Goal: Information Seeking & Learning: Learn about a topic

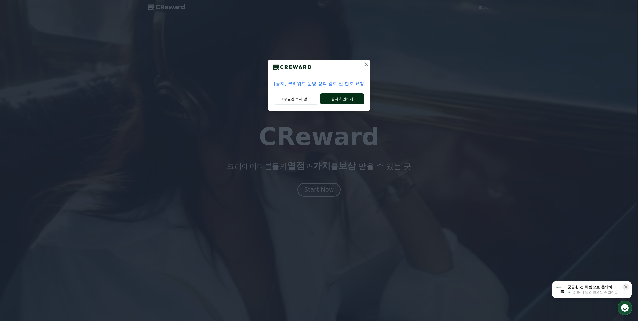
drag, startPoint x: 303, startPoint y: 100, endPoint x: 331, endPoint y: 96, distance: 28.1
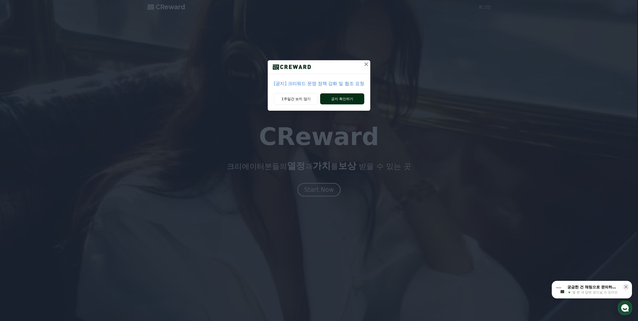
click at [328, 96] on div "1주일간 보지 않기 공지 확인하기" at bounding box center [319, 102] width 102 height 18
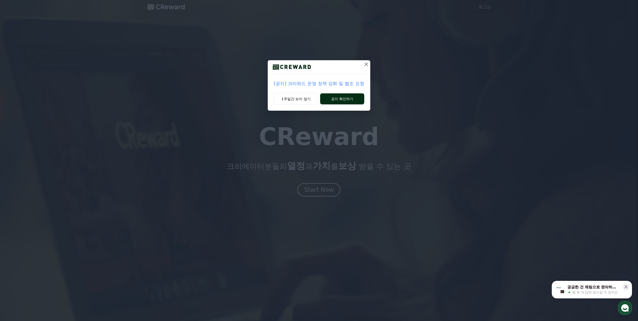
click at [331, 96] on button "공지 확인하기" at bounding box center [342, 98] width 44 height 11
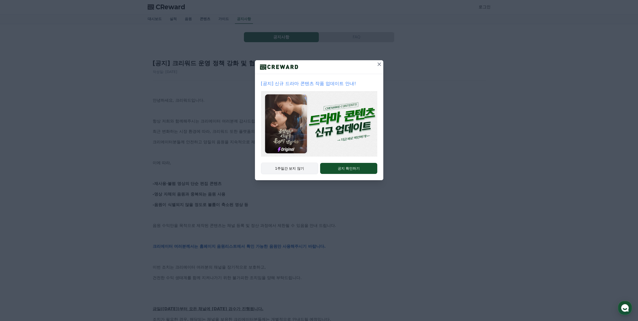
click at [300, 172] on button "1주일간 보지 않기" at bounding box center [289, 169] width 57 height 12
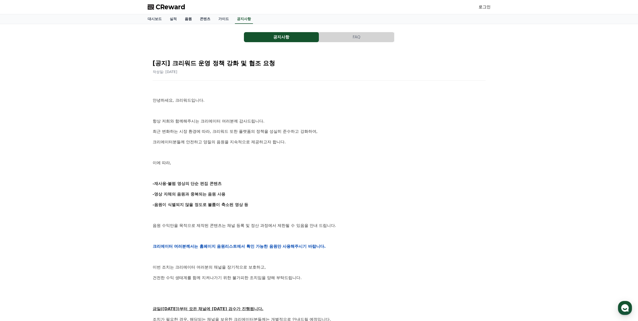
click at [182, 17] on link "음원" at bounding box center [188, 19] width 15 height 10
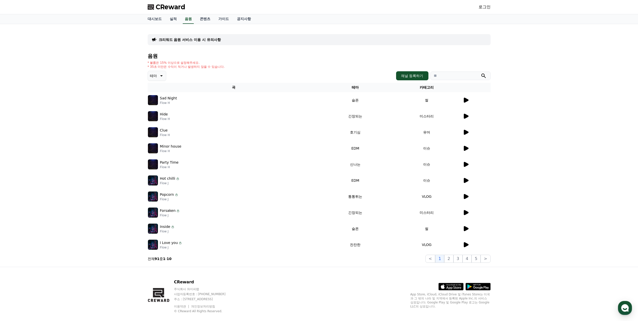
click at [468, 100] on icon at bounding box center [466, 100] width 5 height 5
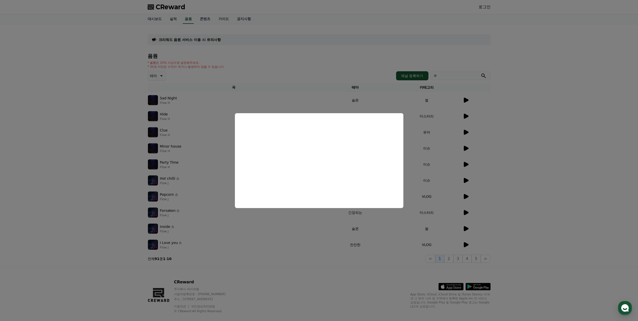
click at [510, 141] on button "close modal" at bounding box center [319, 160] width 638 height 321
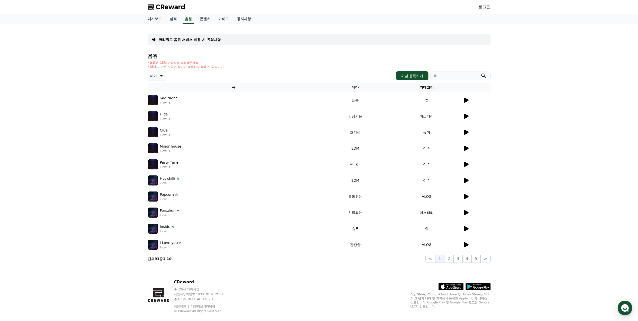
click at [154, 74] on p "테마" at bounding box center [153, 75] width 7 height 7
click at [152, 118] on button "밝은" at bounding box center [153, 116] width 11 height 11
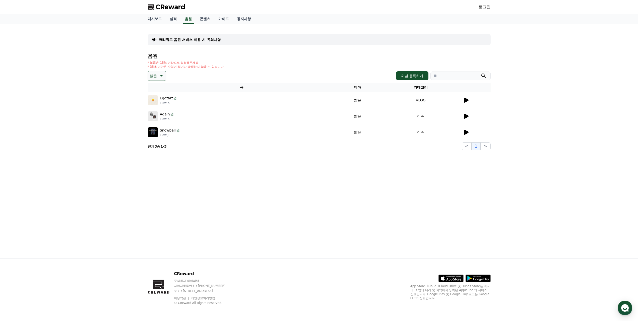
click at [465, 101] on icon at bounding box center [466, 100] width 5 height 5
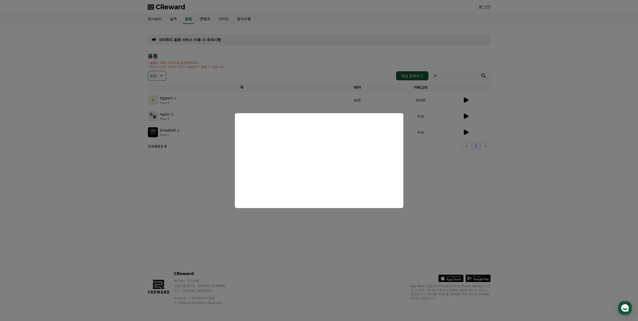
click at [456, 181] on button "close modal" at bounding box center [319, 160] width 638 height 321
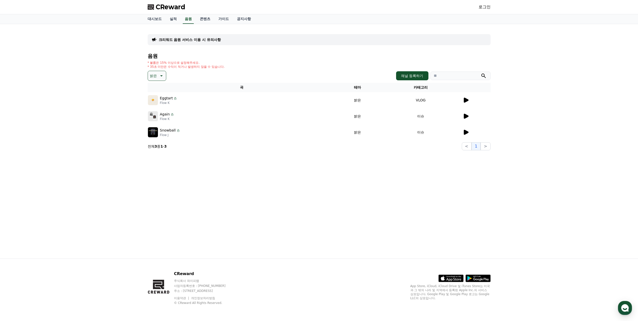
click at [467, 119] on icon at bounding box center [466, 116] width 6 height 6
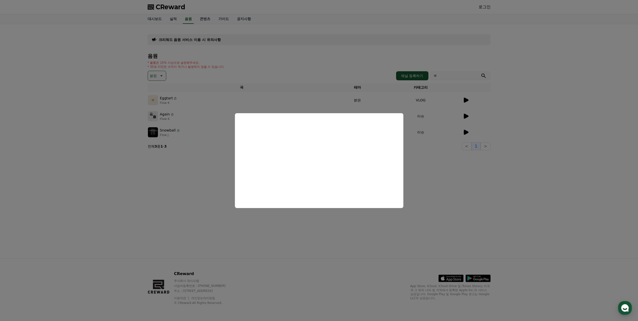
click at [169, 96] on button "close modal" at bounding box center [319, 160] width 638 height 321
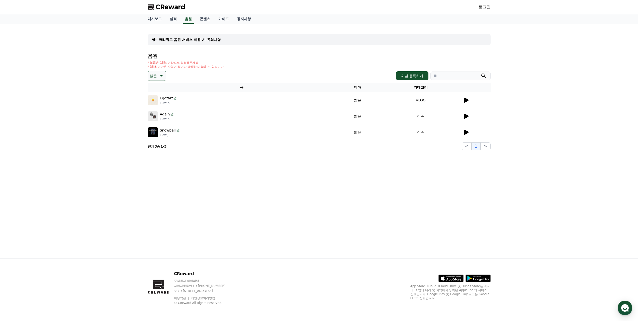
click at [165, 98] on p "Eggtart" at bounding box center [166, 98] width 13 height 5
click at [153, 102] on img at bounding box center [153, 100] width 10 height 10
click at [164, 99] on p "Eggtart" at bounding box center [166, 98] width 13 height 5
click at [470, 98] on div at bounding box center [477, 100] width 28 height 6
click at [470, 101] on div at bounding box center [477, 100] width 28 height 6
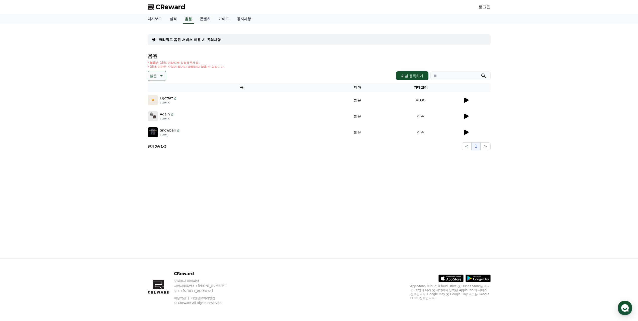
click at [467, 103] on icon at bounding box center [466, 100] width 6 height 6
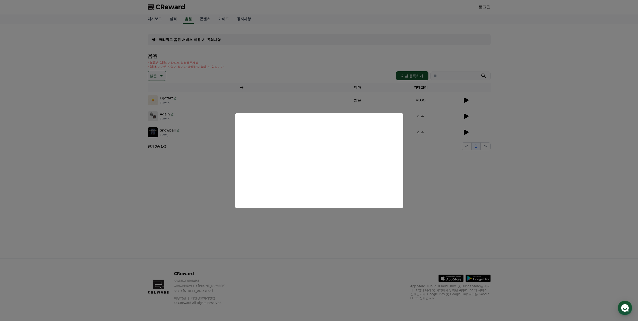
click at [321, 62] on button "close modal" at bounding box center [319, 160] width 638 height 321
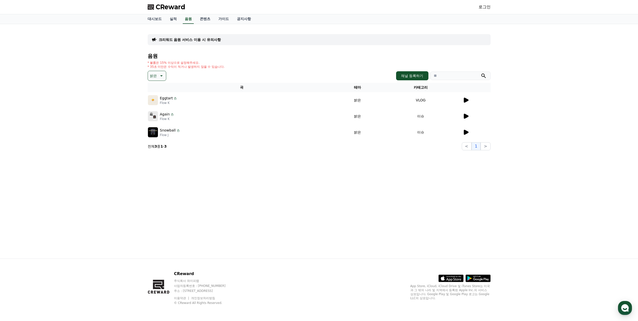
click at [158, 7] on span "CReward" at bounding box center [171, 7] width 30 height 8
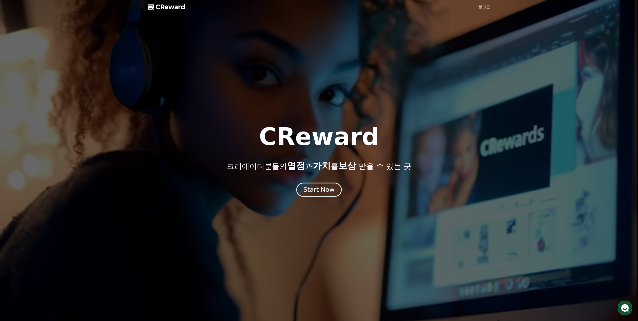
click at [322, 191] on div "Start Now" at bounding box center [319, 189] width 31 height 9
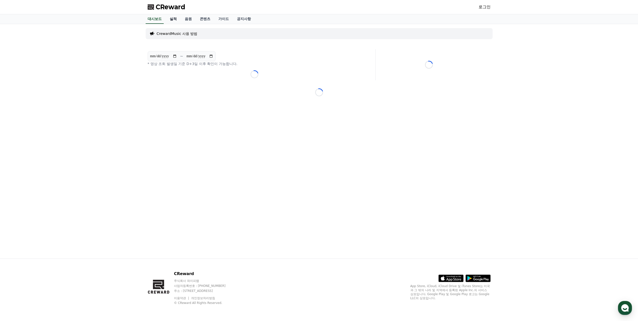
click at [173, 18] on link "실적" at bounding box center [173, 19] width 15 height 10
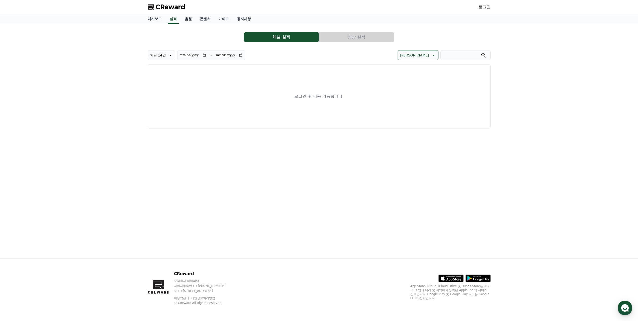
click at [192, 20] on link "음원" at bounding box center [188, 19] width 15 height 10
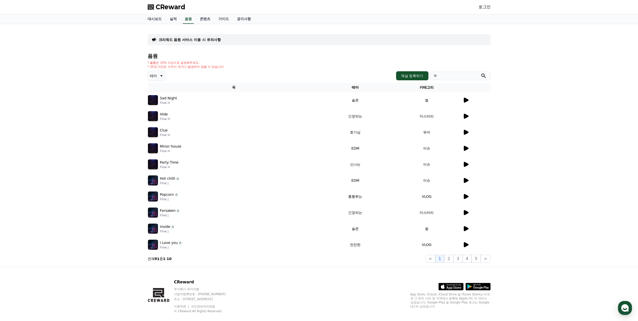
click at [158, 73] on icon at bounding box center [161, 76] width 6 height 6
click at [153, 118] on button "밝은" at bounding box center [153, 116] width 11 height 11
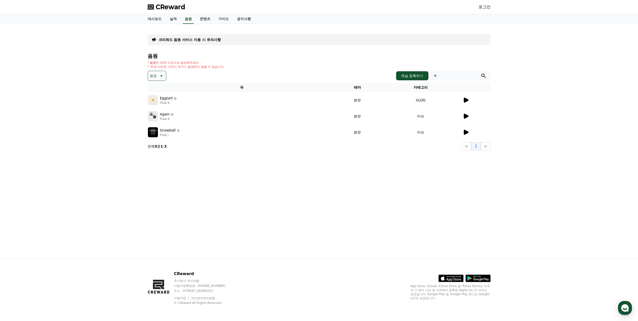
click at [152, 115] on img at bounding box center [153, 116] width 10 height 10
click at [168, 114] on p "Again" at bounding box center [165, 114] width 10 height 5
click at [421, 116] on td "이슈" at bounding box center [421, 116] width 84 height 16
click at [159, 116] on div "Again Flow K" at bounding box center [242, 116] width 188 height 10
click at [162, 120] on p "Flow K" at bounding box center [167, 119] width 15 height 4
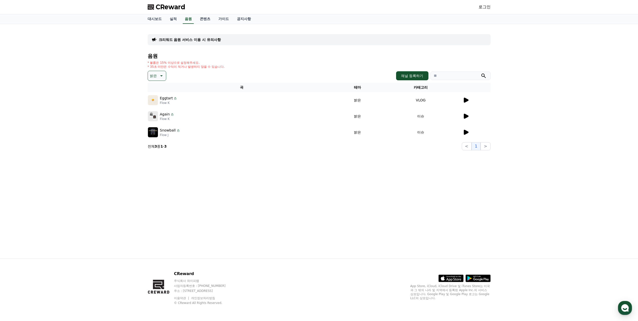
click at [162, 114] on p "Again" at bounding box center [165, 114] width 10 height 5
click at [155, 116] on img at bounding box center [153, 116] width 10 height 10
drag, startPoint x: 162, startPoint y: 113, endPoint x: 165, endPoint y: 113, distance: 2.8
click at [162, 113] on p "Again" at bounding box center [165, 114] width 10 height 5
click at [172, 115] on icon at bounding box center [172, 114] width 4 height 4
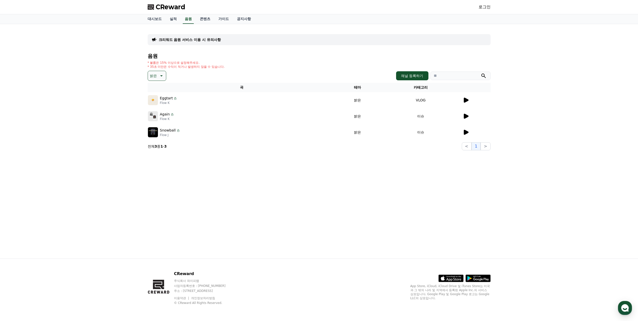
click at [158, 115] on img at bounding box center [153, 116] width 10 height 10
click at [146, 116] on div "크리워드 음원 서비스 이용 시 유의사항 음원 * 볼륨은 15% 이상으로 설정해주세요. * 35초 미만은 수익이 적거나 발생하지 않을 수 있습니…" at bounding box center [319, 89] width 347 height 126
click at [366, 116] on td "밝은" at bounding box center [357, 116] width 43 height 16
click at [421, 119] on td "이슈" at bounding box center [421, 116] width 84 height 16
click at [421, 118] on td "이슈" at bounding box center [421, 116] width 84 height 16
